Goal: Go to known website: Go to known website

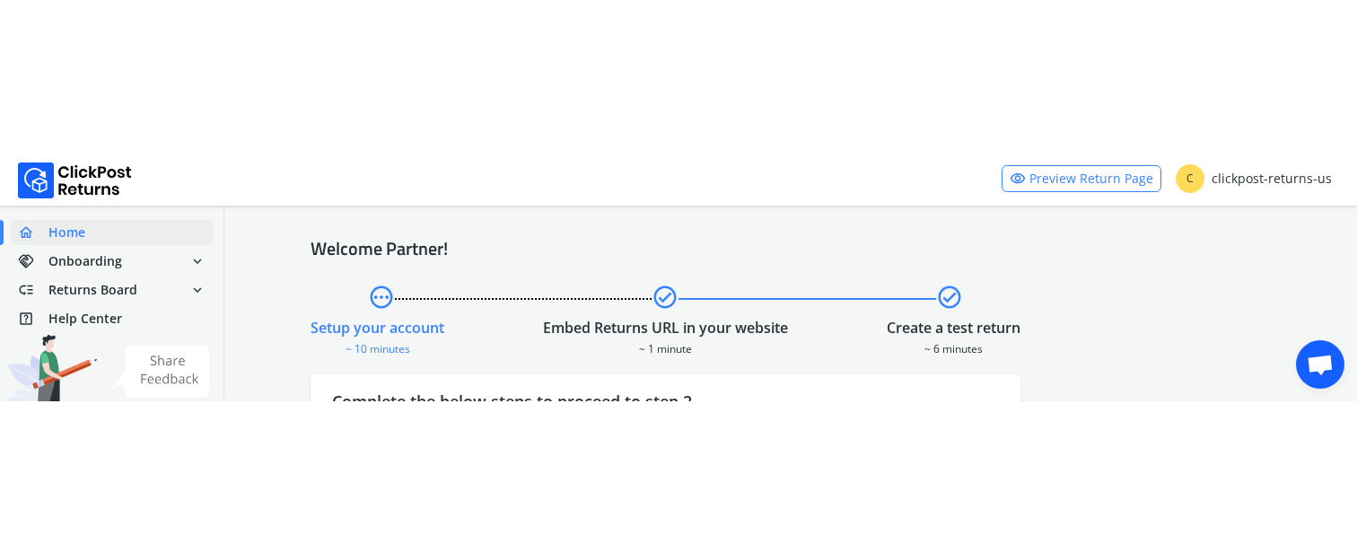
scroll to position [12, 0]
